Goal: Information Seeking & Learning: Learn about a topic

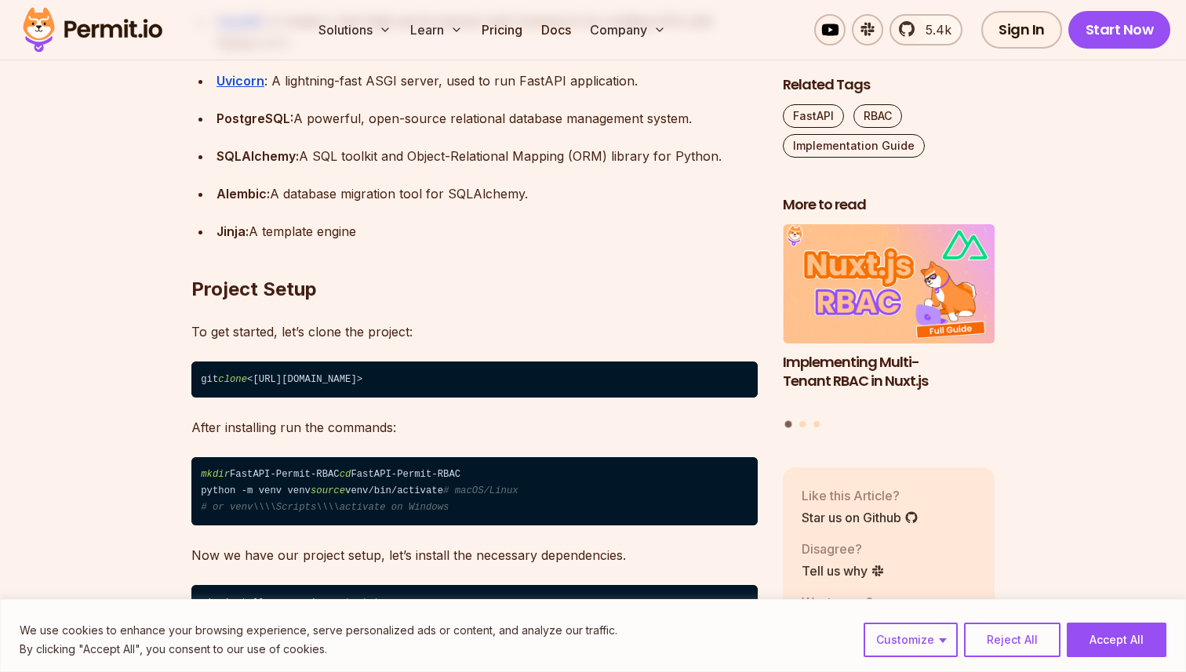
scroll to position [1559, 0]
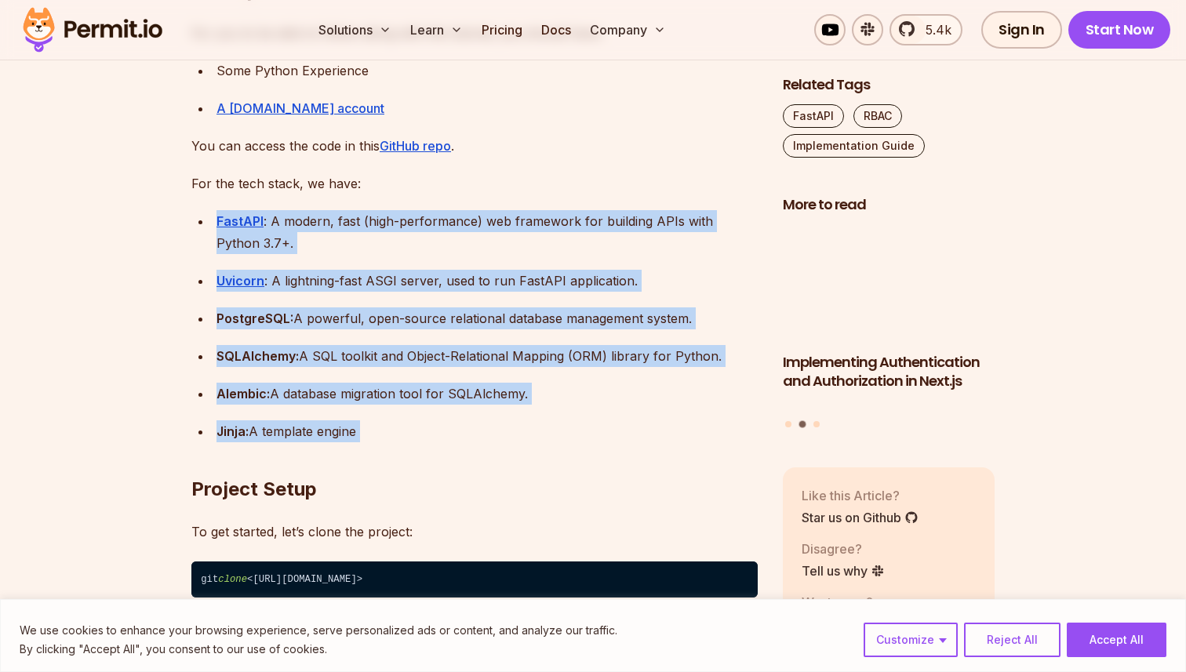
drag, startPoint x: 373, startPoint y: 204, endPoint x: 494, endPoint y: 475, distance: 297.0
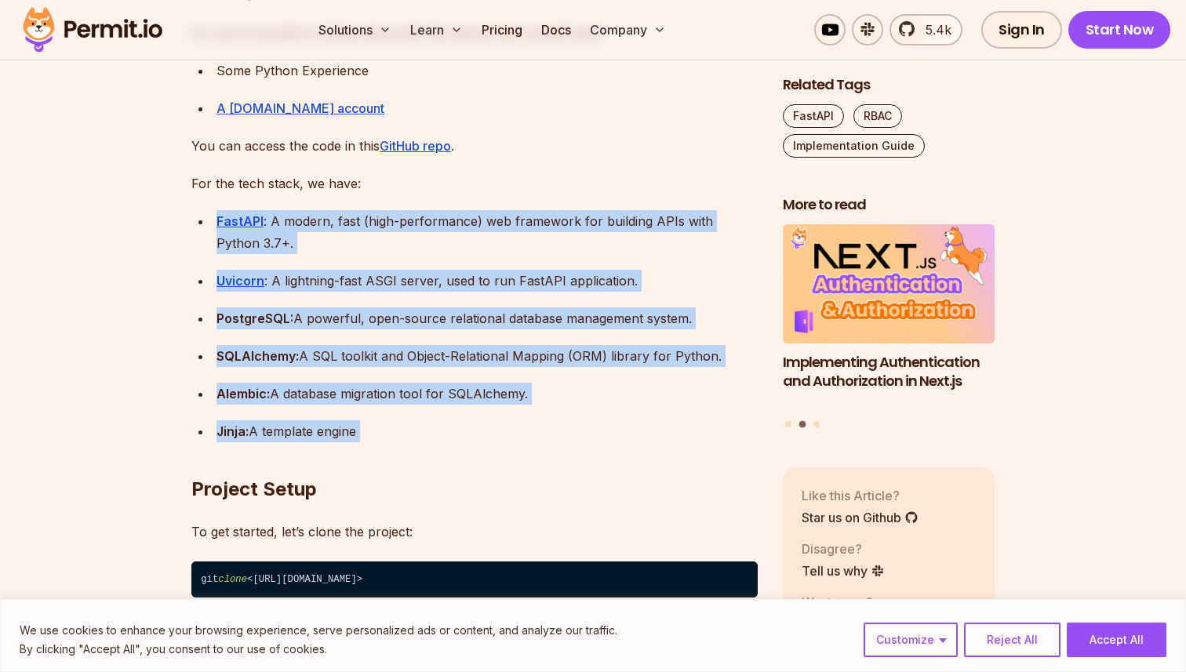
click at [514, 427] on h2 "Project Setup" at bounding box center [474, 458] width 566 height 88
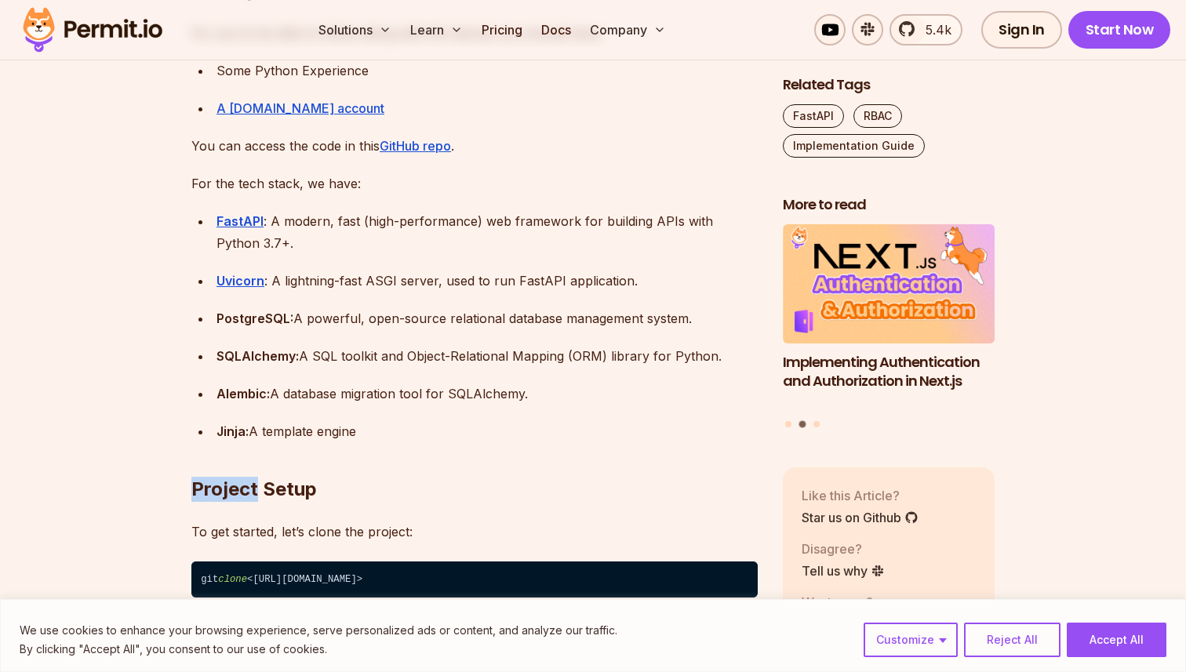
drag, startPoint x: 514, startPoint y: 427, endPoint x: 529, endPoint y: 437, distance: 17.4
click at [529, 437] on h2 "Project Setup" at bounding box center [474, 458] width 566 height 88
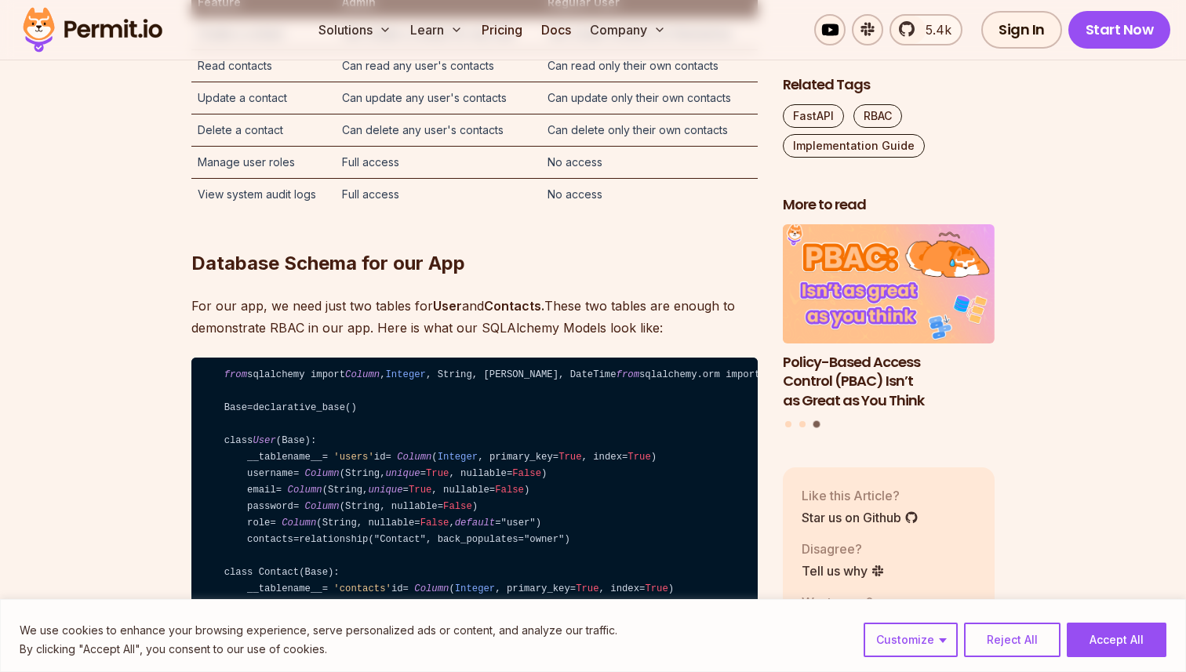
scroll to position [3580, 0]
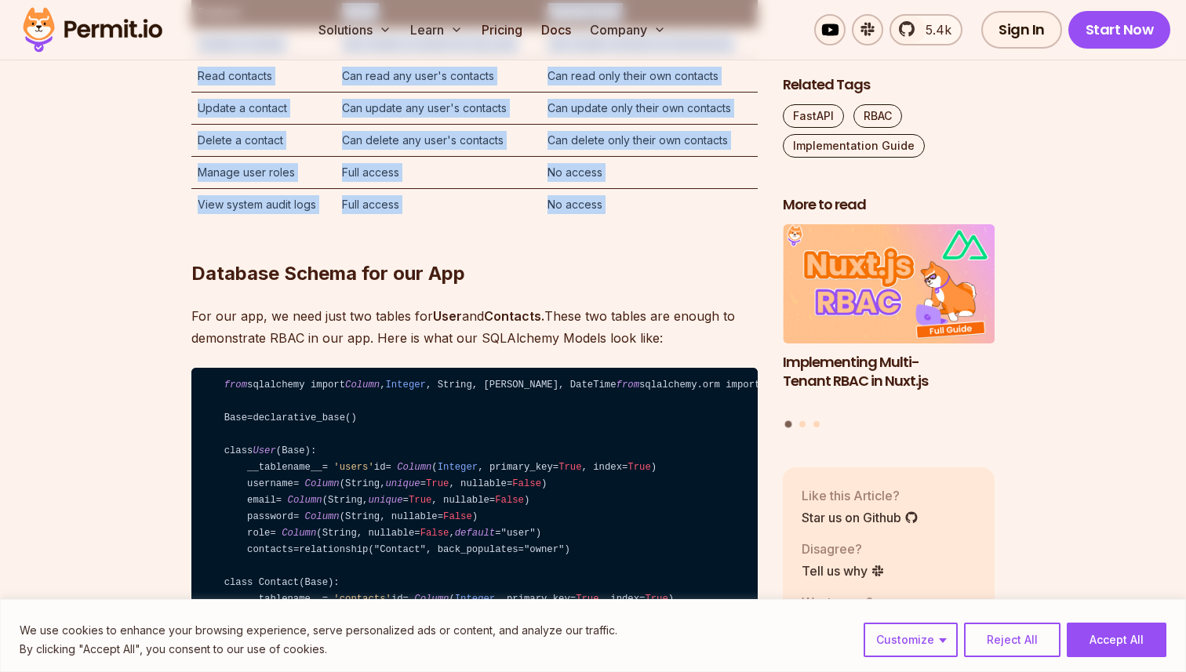
drag, startPoint x: 492, startPoint y: 148, endPoint x: 706, endPoint y: 376, distance: 312.4
click at [706, 286] on h2 "Database Schema for our App" at bounding box center [474, 242] width 566 height 88
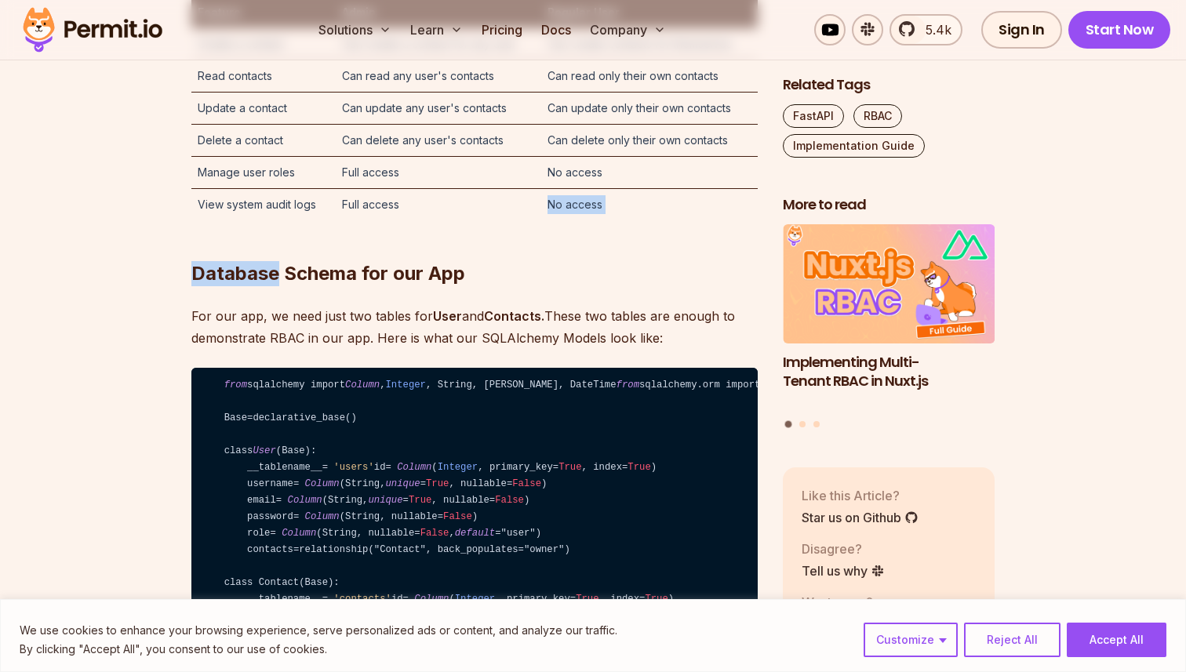
drag, startPoint x: 706, startPoint y: 376, endPoint x: 698, endPoint y: 336, distance: 40.8
click at [698, 286] on h2 "Database Schema for our App" at bounding box center [474, 242] width 566 height 88
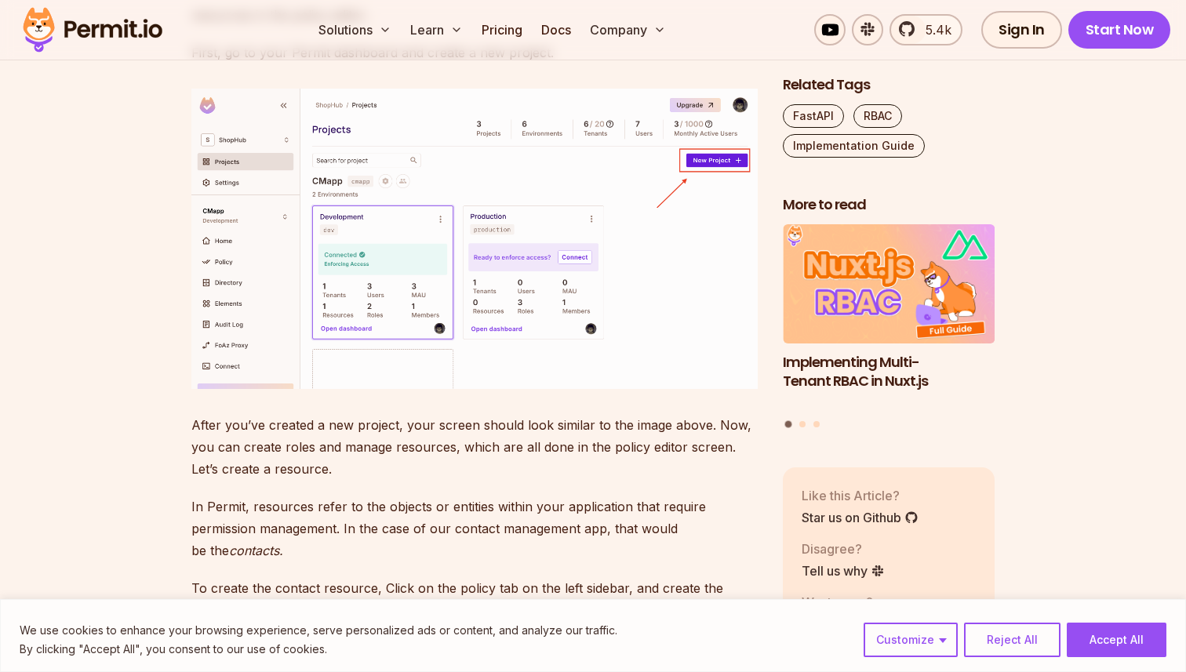
scroll to position [4510, 0]
drag, startPoint x: 613, startPoint y: 296, endPoint x: 539, endPoint y: 153, distance: 161.7
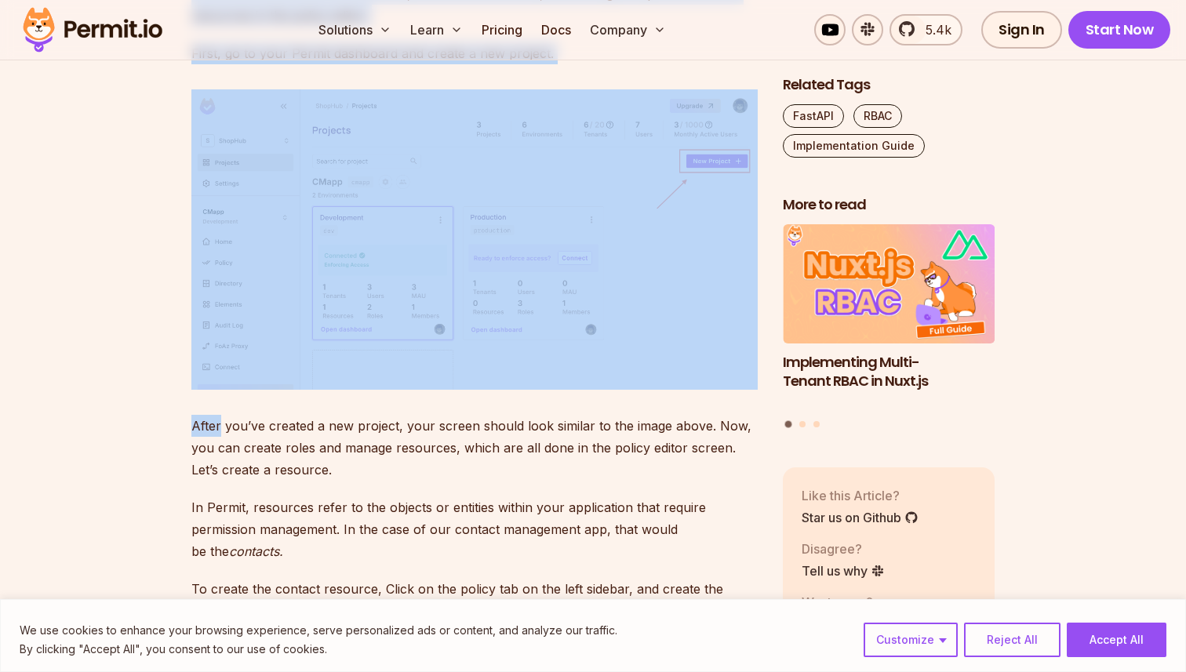
drag, startPoint x: 539, startPoint y: 153, endPoint x: 617, endPoint y: 292, distance: 159.4
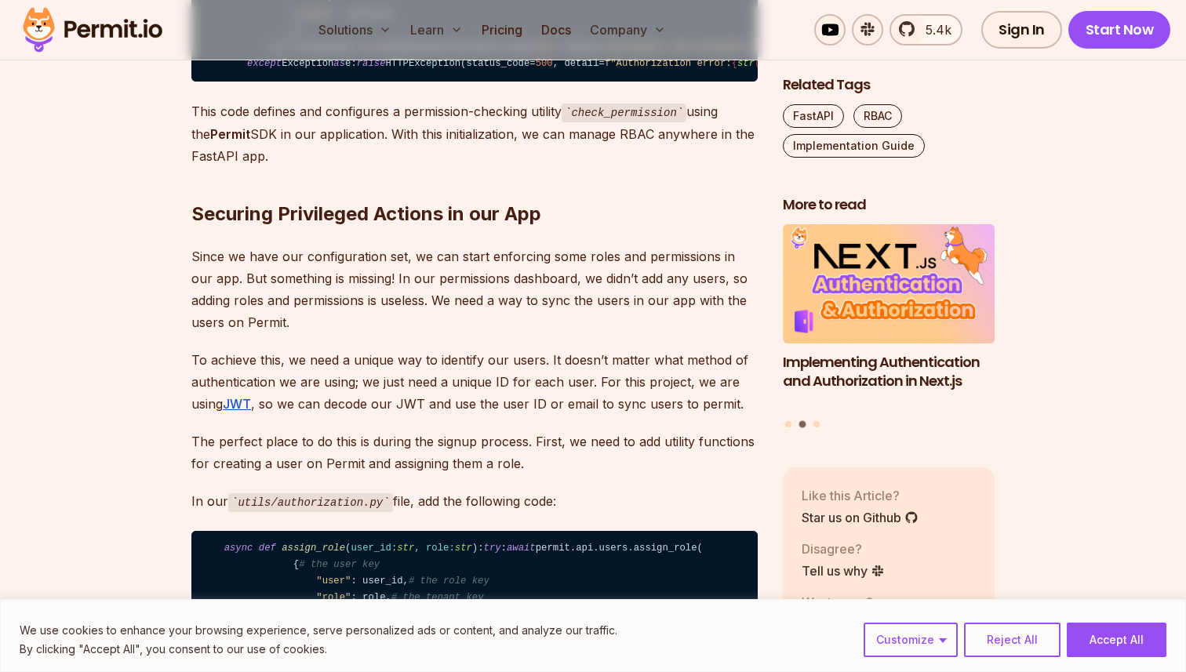
scroll to position [8031, 0]
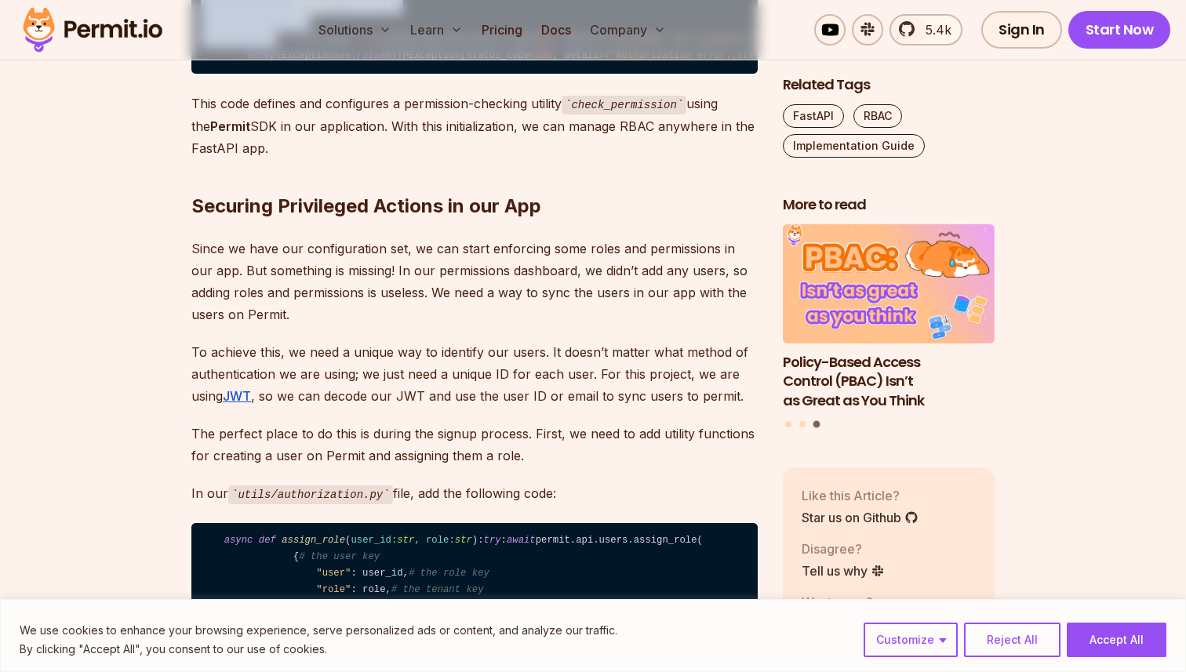
drag, startPoint x: 582, startPoint y: 255, endPoint x: 631, endPoint y: 429, distance: 181.0
drag, startPoint x: 635, startPoint y: 455, endPoint x: 607, endPoint y: 178, distance: 278.3
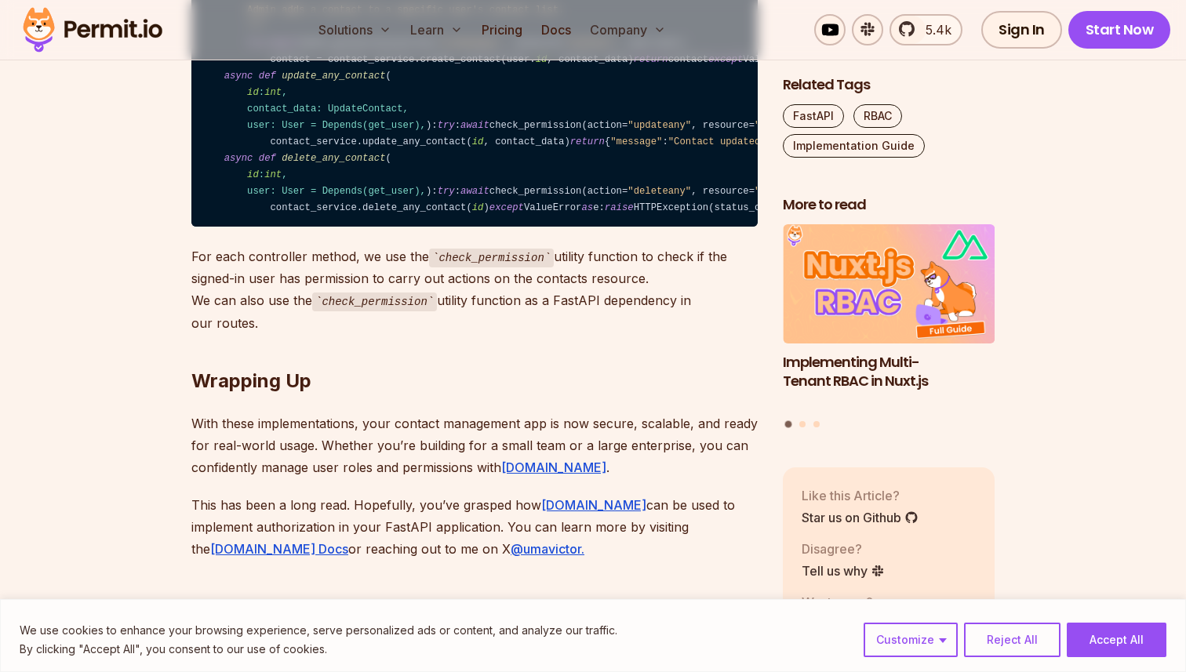
scroll to position [10815, 0]
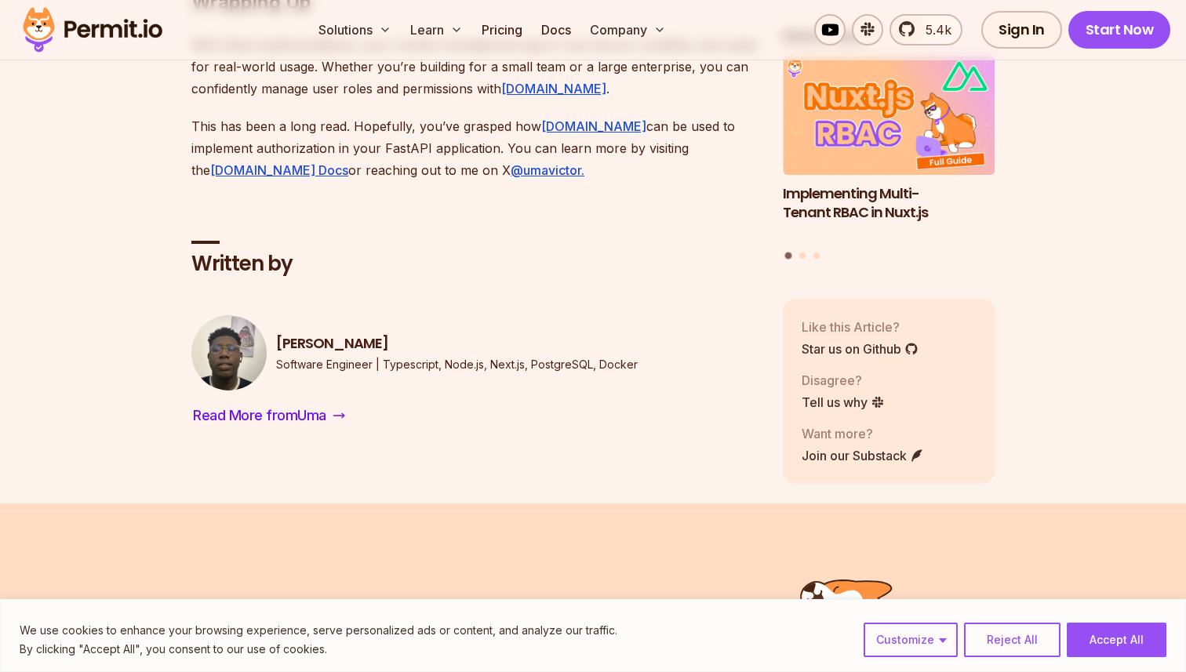
drag, startPoint x: 162, startPoint y: 89, endPoint x: 495, endPoint y: 356, distance: 426.8
drag, startPoint x: 495, startPoint y: 356, endPoint x: 165, endPoint y: 94, distance: 421.4
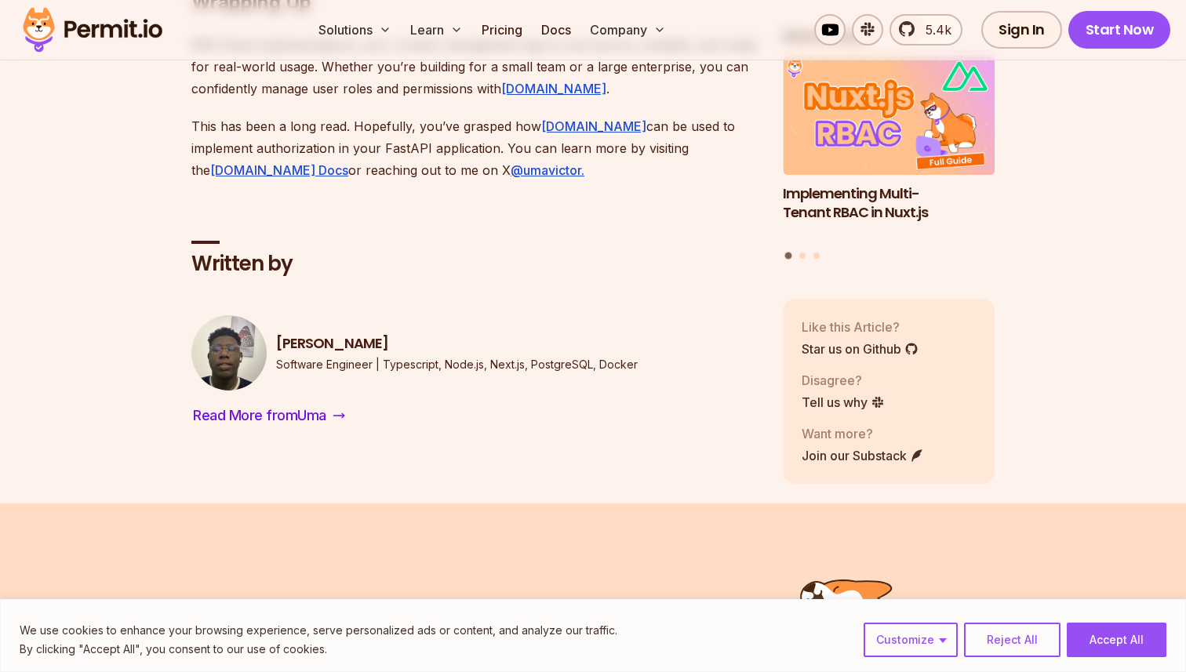
drag, startPoint x: 165, startPoint y: 94, endPoint x: 406, endPoint y: 350, distance: 351.7
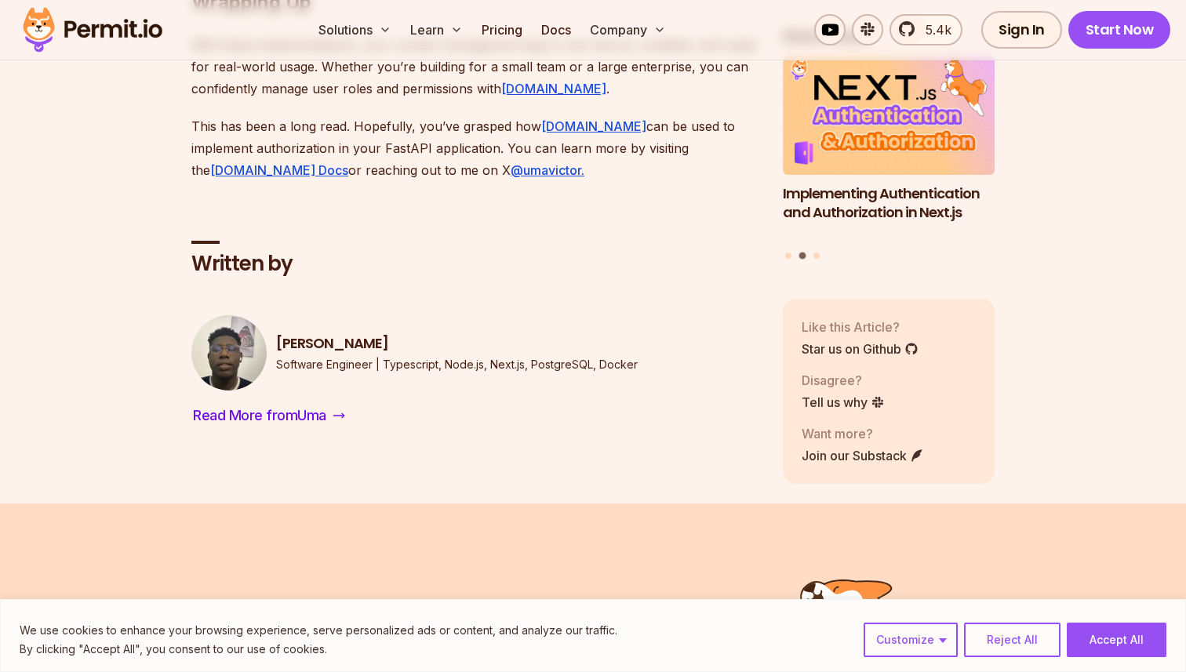
drag, startPoint x: 406, startPoint y: 350, endPoint x: 166, endPoint y: 98, distance: 347.8
drag, startPoint x: 166, startPoint y: 98, endPoint x: 431, endPoint y: 354, distance: 367.7
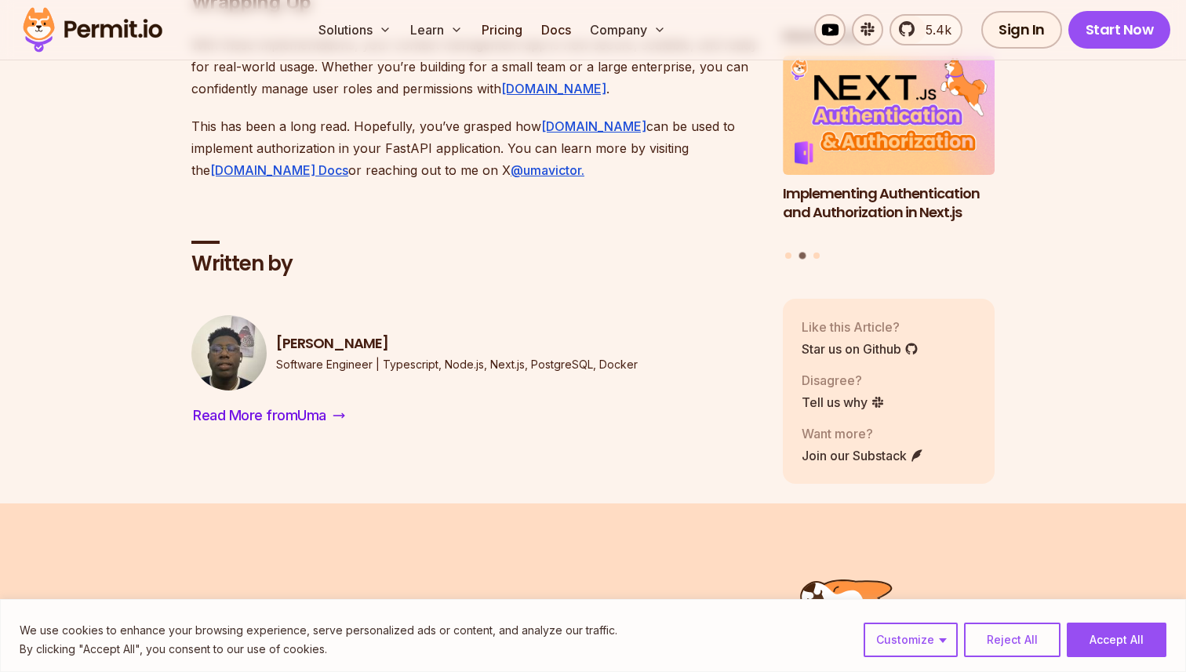
drag, startPoint x: 431, startPoint y: 354, endPoint x: 184, endPoint y: 106, distance: 349.9
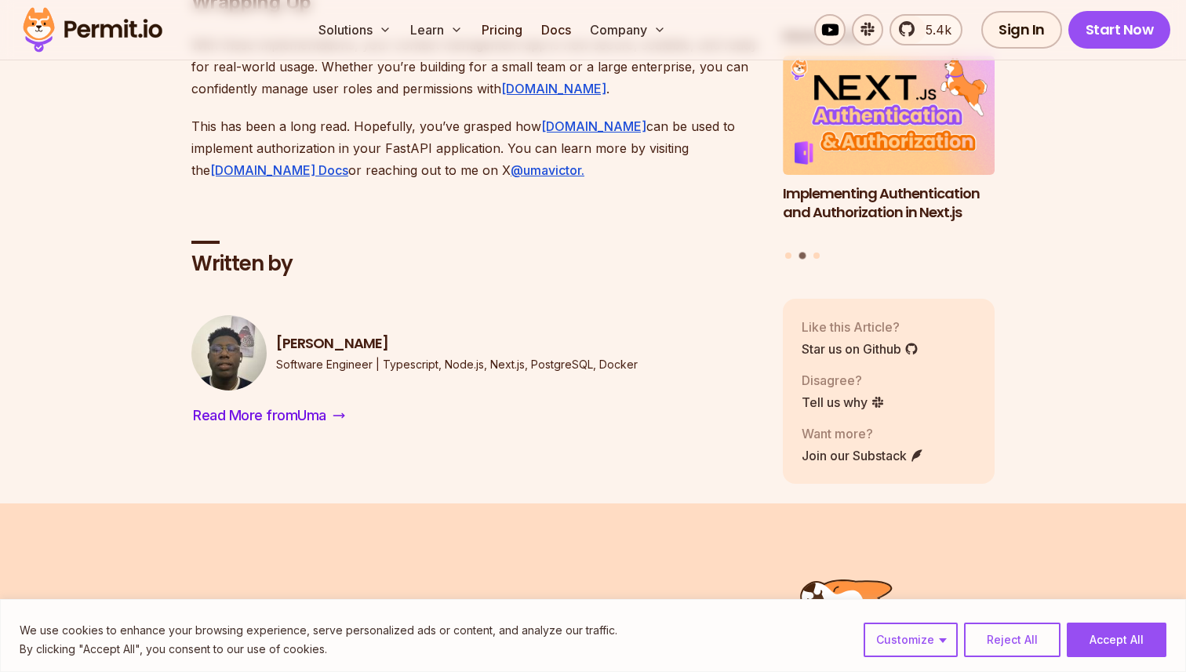
drag, startPoint x: 184, startPoint y: 106, endPoint x: 543, endPoint y: 227, distance: 379.2
drag, startPoint x: 619, startPoint y: 212, endPoint x: 647, endPoint y: 365, distance: 155.5
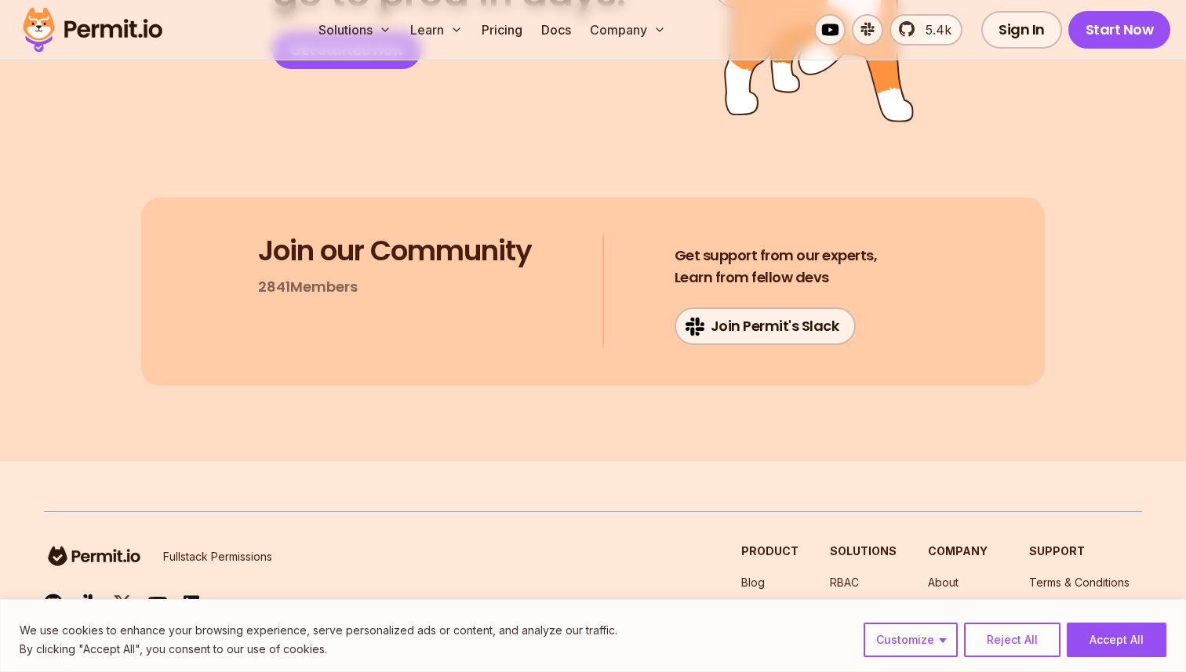
scroll to position [11511, 0]
drag, startPoint x: 732, startPoint y: 224, endPoint x: 184, endPoint y: 91, distance: 564.0
drag, startPoint x: 184, startPoint y: 91, endPoint x: 701, endPoint y: 214, distance: 531.3
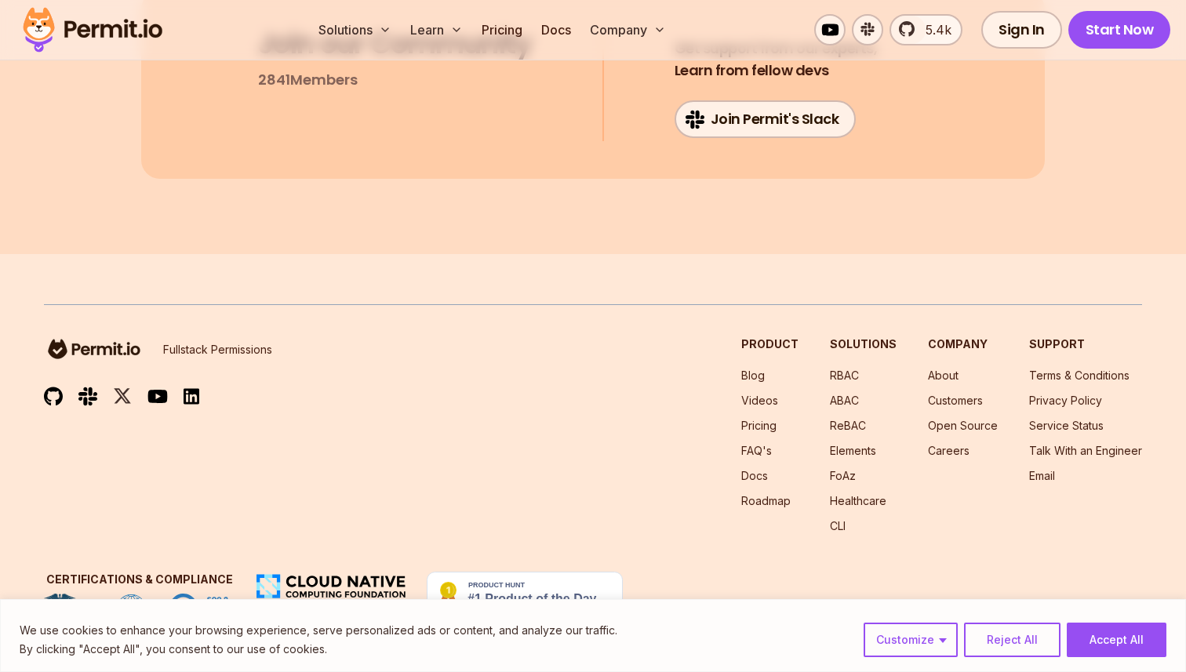
scroll to position [11737, 0]
drag, startPoint x: 623, startPoint y: 479, endPoint x: 592, endPoint y: 474, distance: 31.1
click at [1127, 644] on button "Accept All" at bounding box center [1117, 640] width 100 height 35
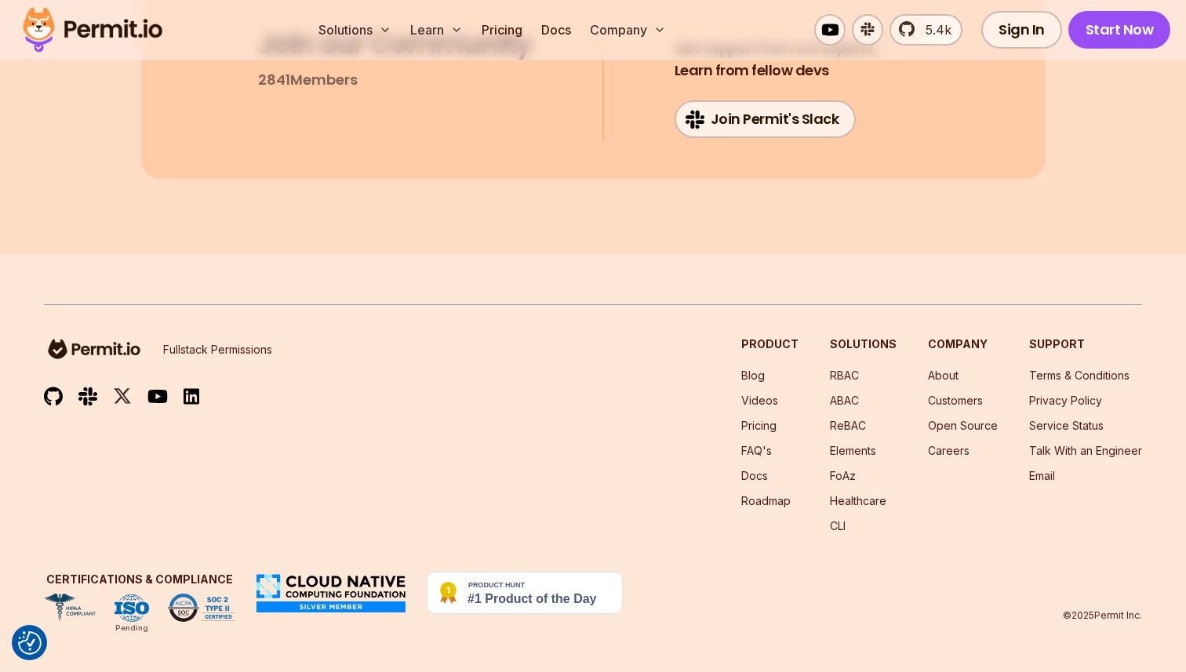
drag, startPoint x: 530, startPoint y: 217, endPoint x: 624, endPoint y: 547, distance: 343.3
drag, startPoint x: 609, startPoint y: 597, endPoint x: 629, endPoint y: 184, distance: 413.0
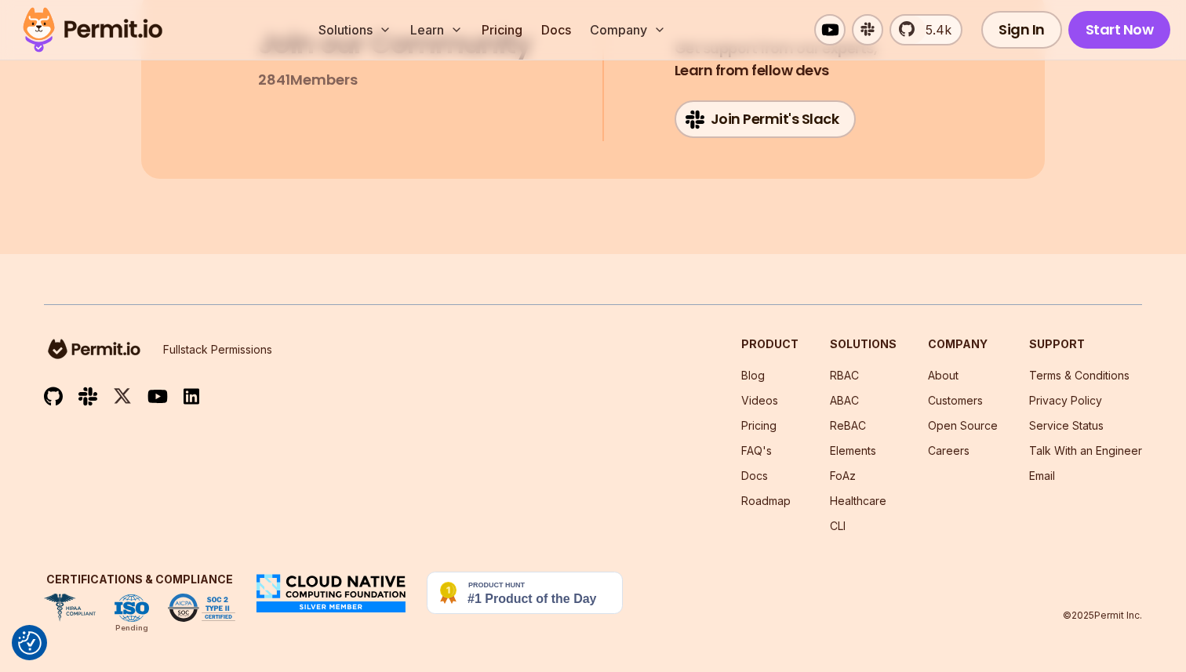
drag, startPoint x: 629, startPoint y: 184, endPoint x: 529, endPoint y: 598, distance: 425.1
drag, startPoint x: 529, startPoint y: 598, endPoint x: 693, endPoint y: 125, distance: 500.5
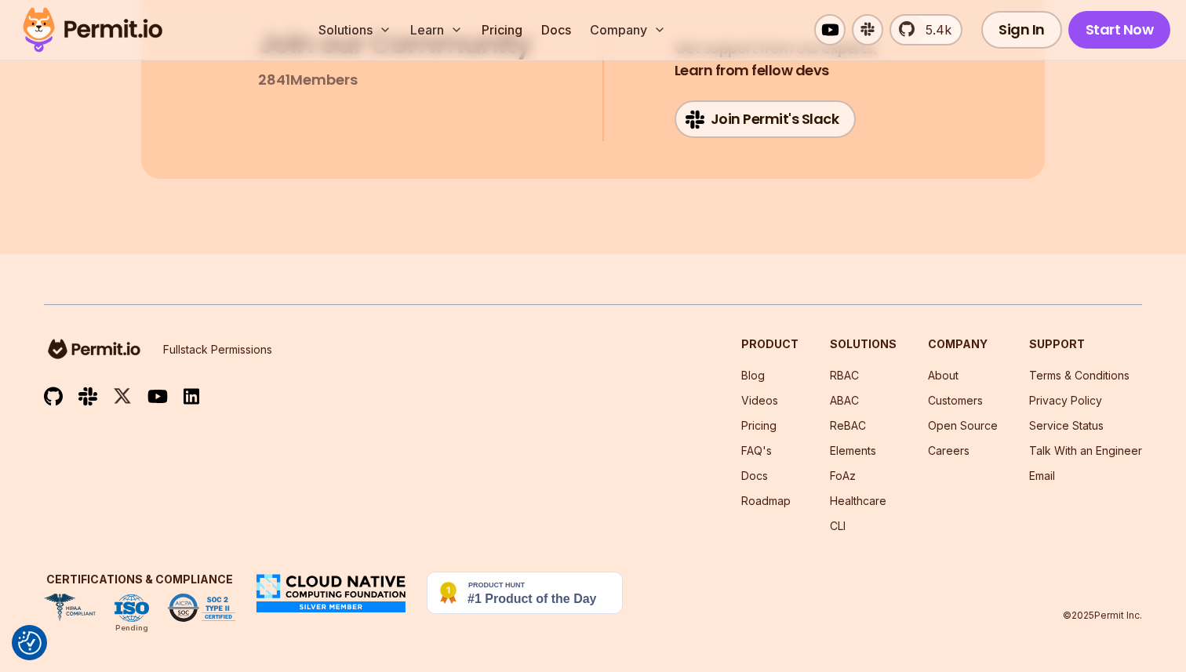
drag, startPoint x: 680, startPoint y: 147, endPoint x: 609, endPoint y: 189, distance: 83.0
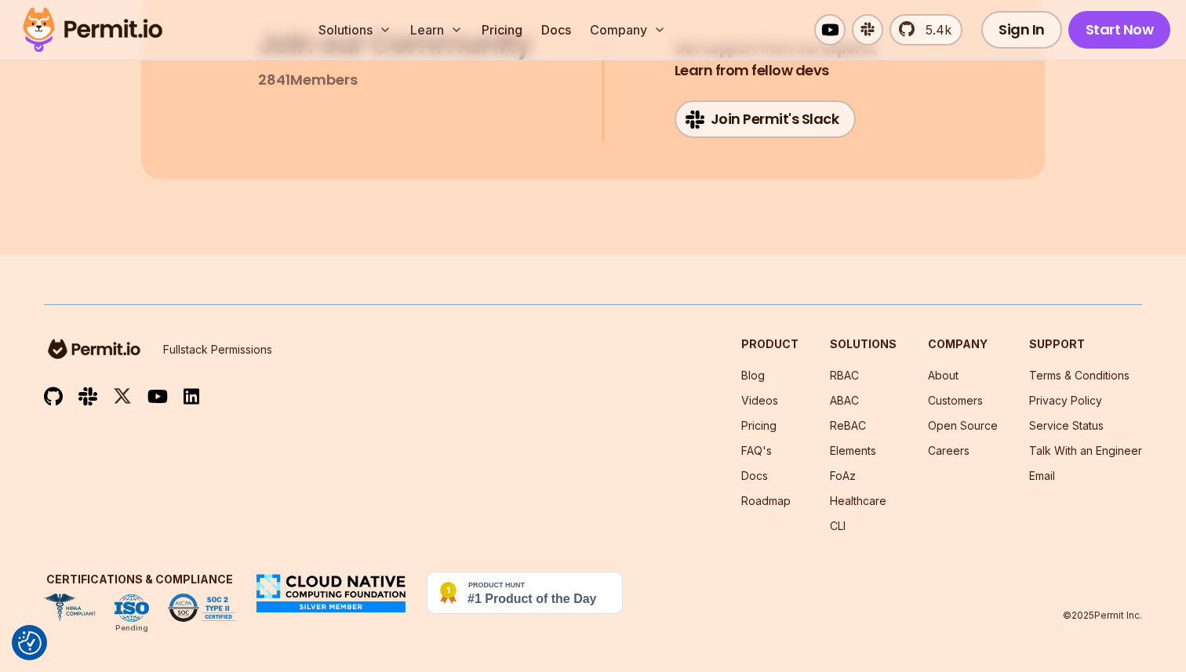
scroll to position [12071, 0]
